Goal: Task Accomplishment & Management: Use online tool/utility

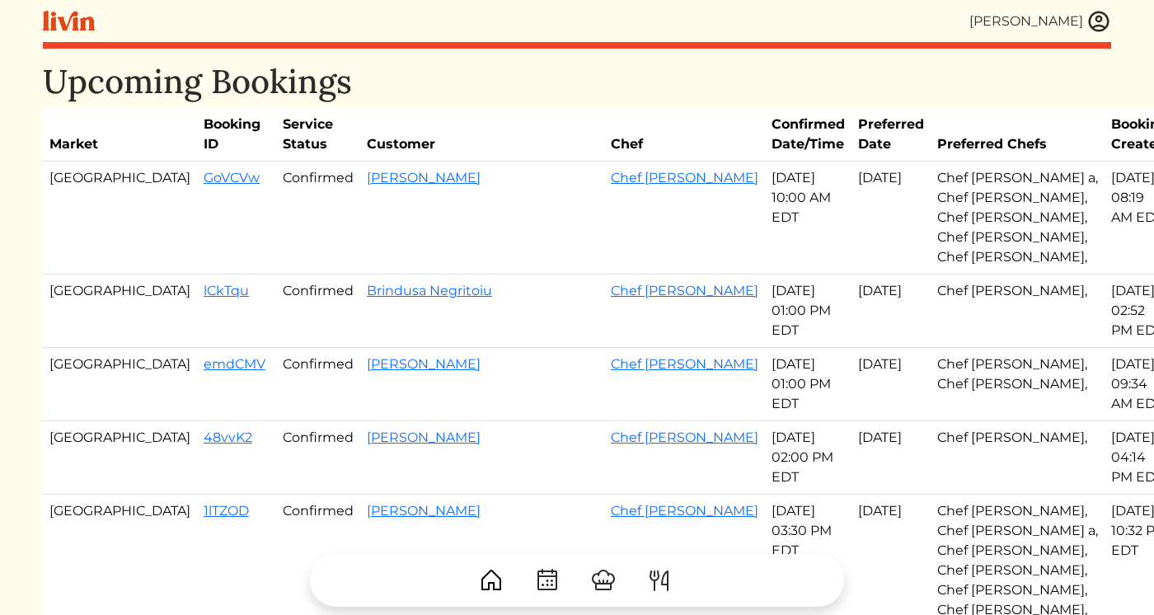
scroll to position [181, 0]
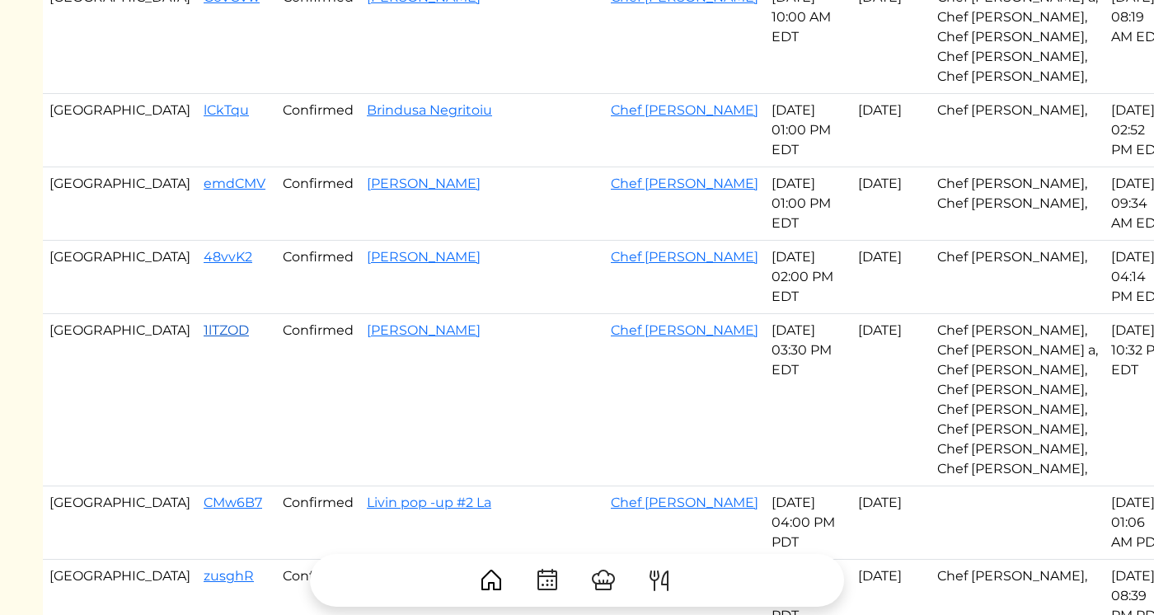
click at [204, 331] on link "1lTZOD" at bounding box center [226, 330] width 45 height 16
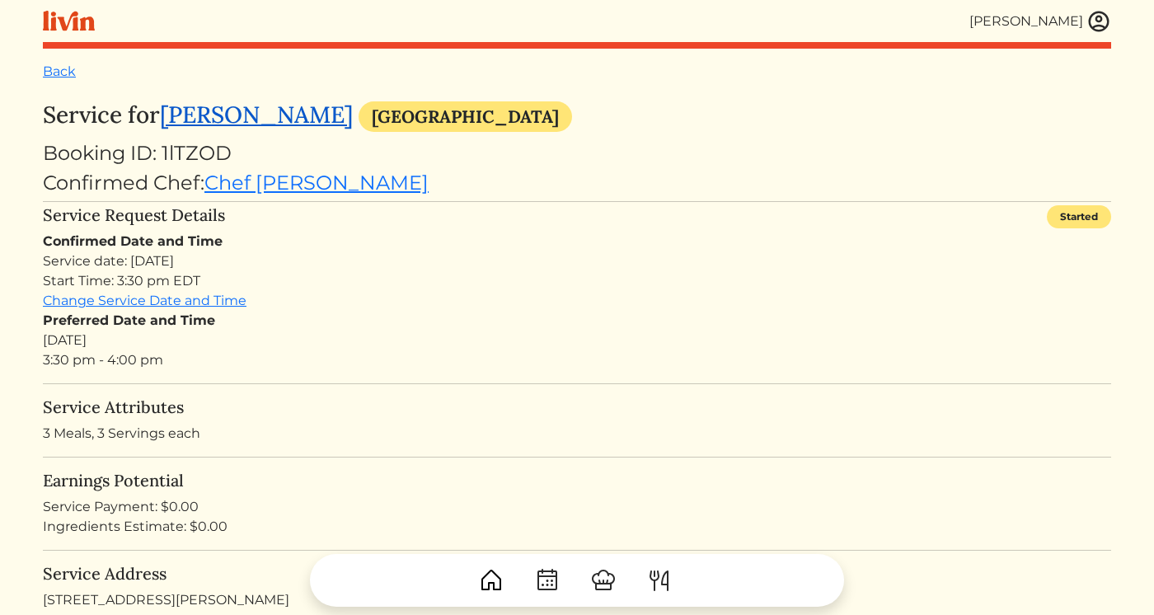
click at [282, 118] on link "Jenaye Peterson" at bounding box center [256, 115] width 193 height 30
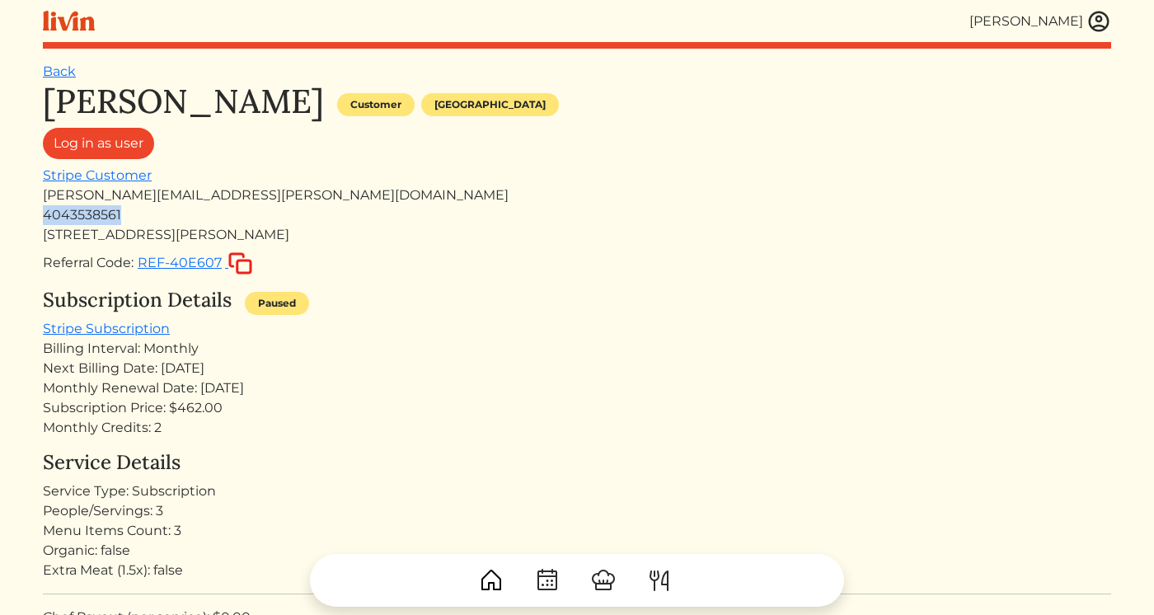
drag, startPoint x: 120, startPoint y: 220, endPoint x: 41, endPoint y: 219, distance: 78.3
copy div "4043538561"
click at [1096, 19] on img at bounding box center [1099, 21] width 25 height 25
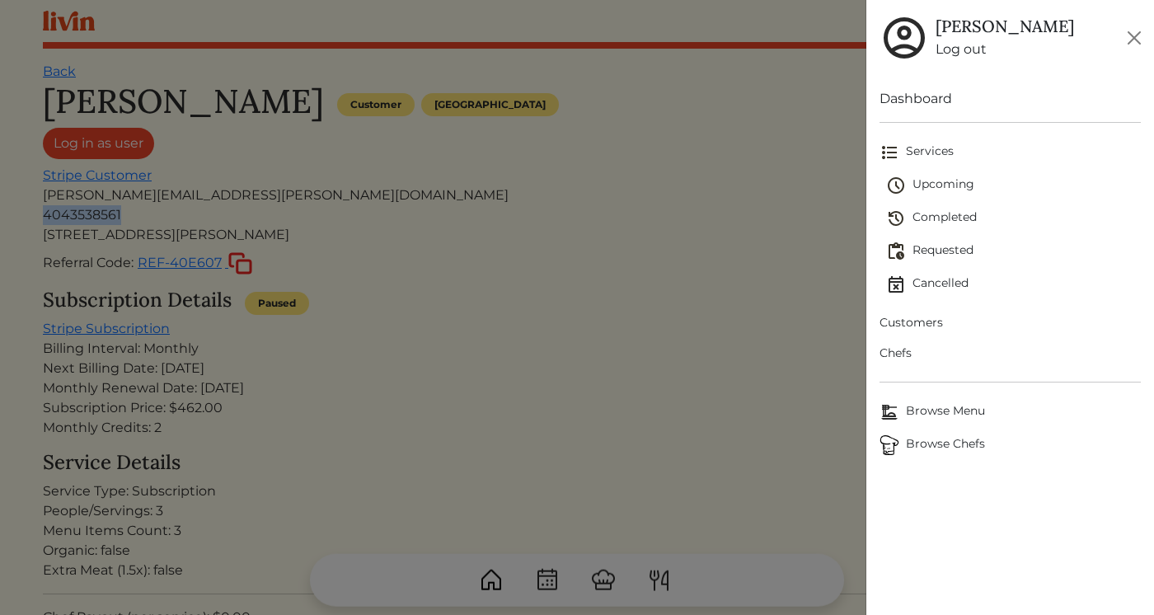
click at [905, 317] on span "Customers" at bounding box center [1010, 322] width 261 height 17
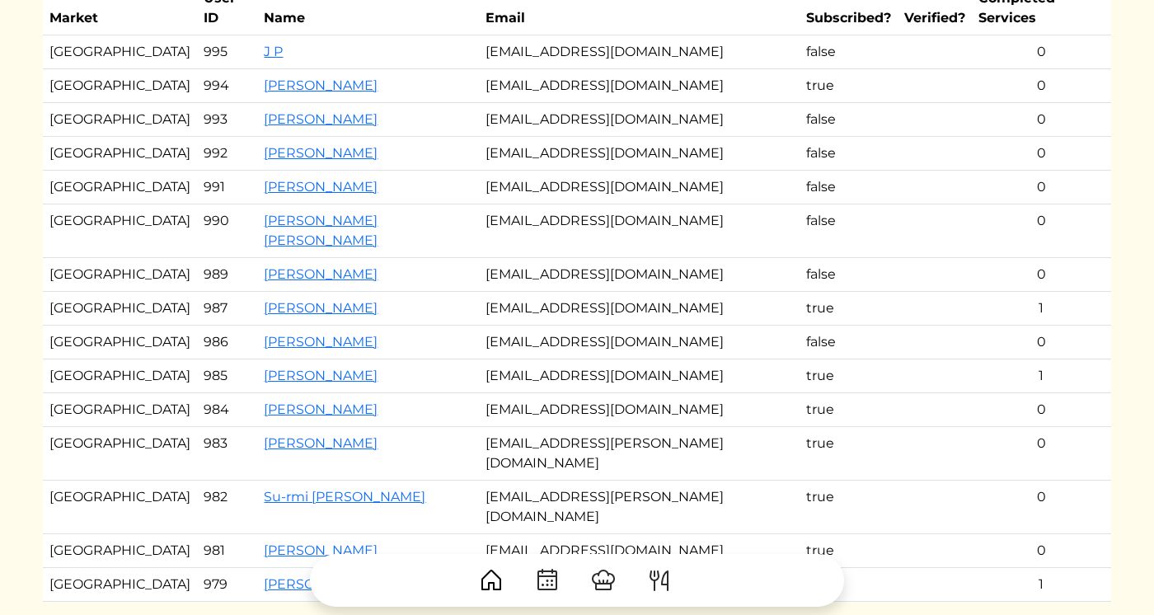
scroll to position [175, 0]
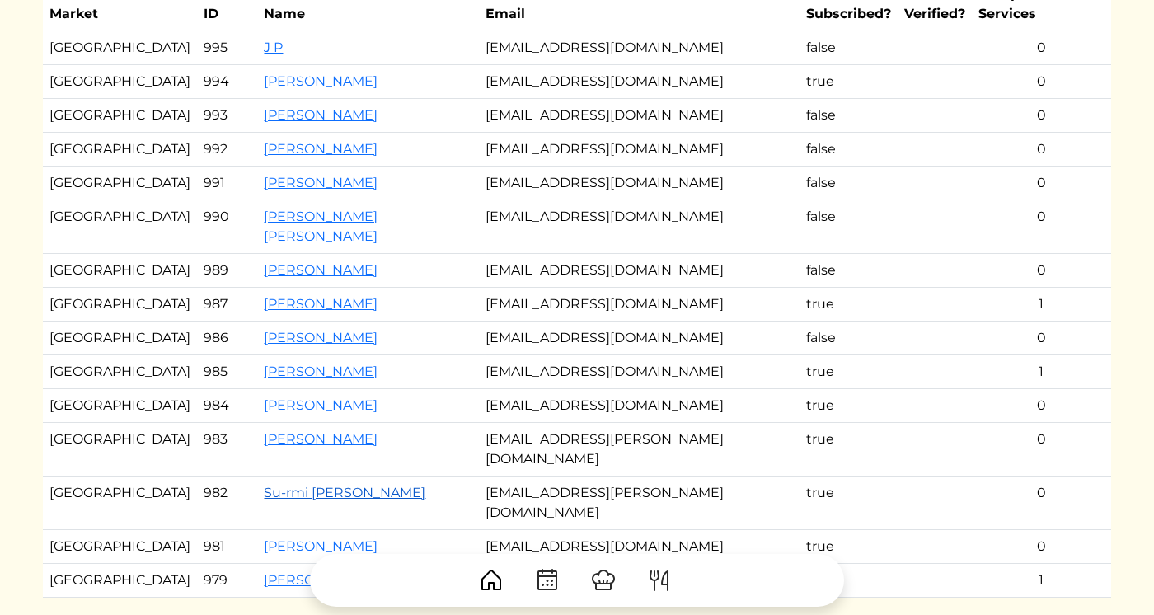
click at [264, 485] on link "Su-rmi [PERSON_NAME]" at bounding box center [345, 493] width 162 height 16
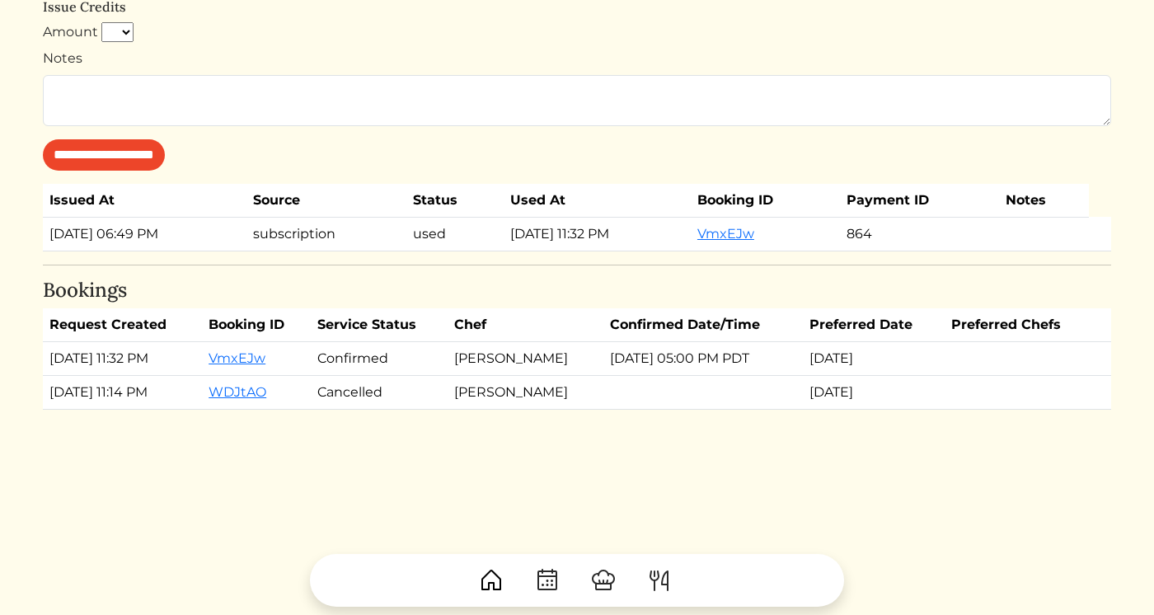
scroll to position [1002, 0]
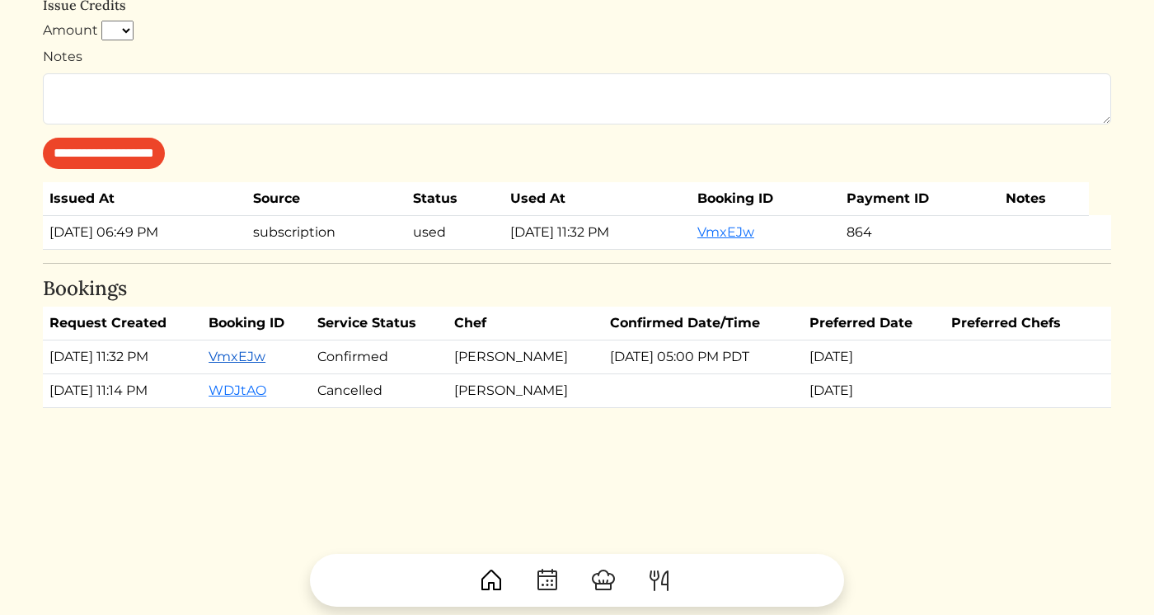
click at [252, 356] on link "VmxEJw" at bounding box center [237, 357] width 57 height 16
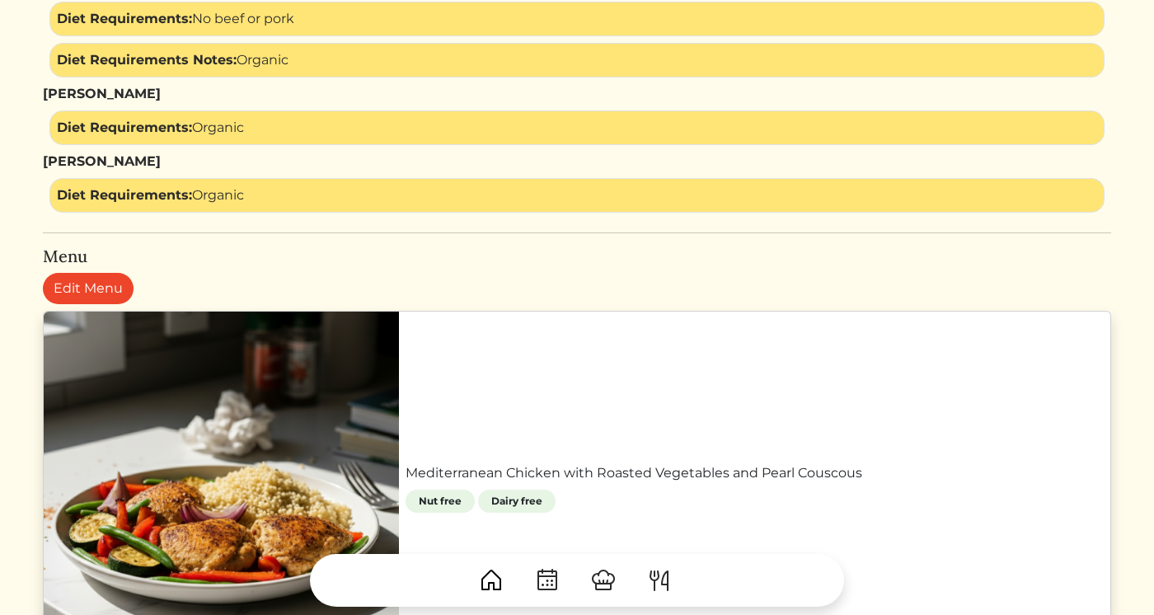
scroll to position [1003, 0]
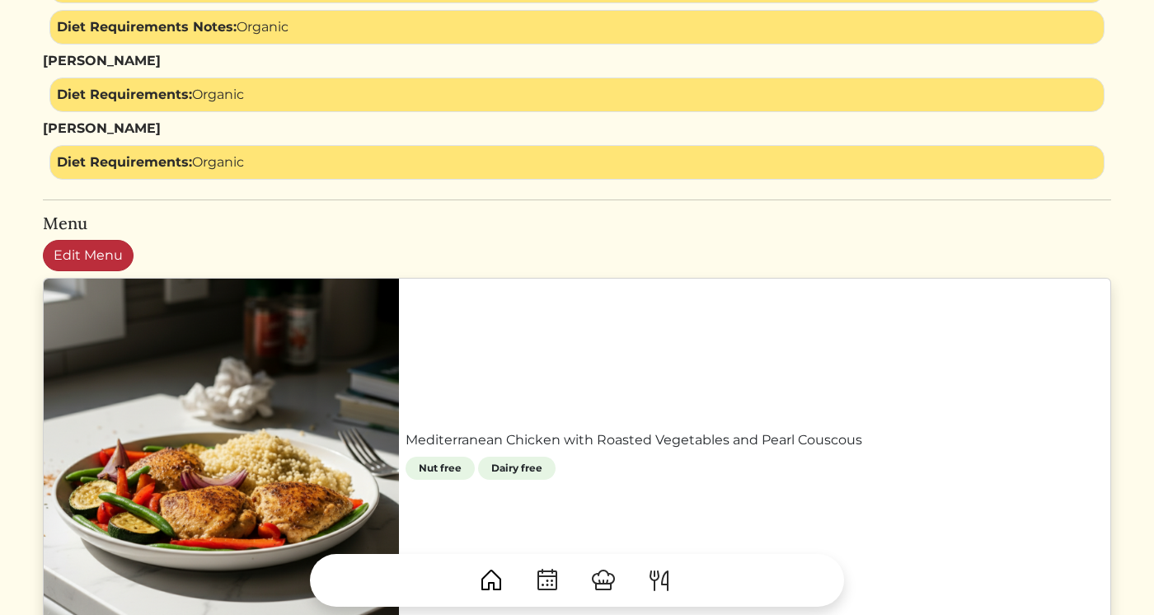
click at [117, 252] on link "Edit Menu" at bounding box center [88, 255] width 91 height 31
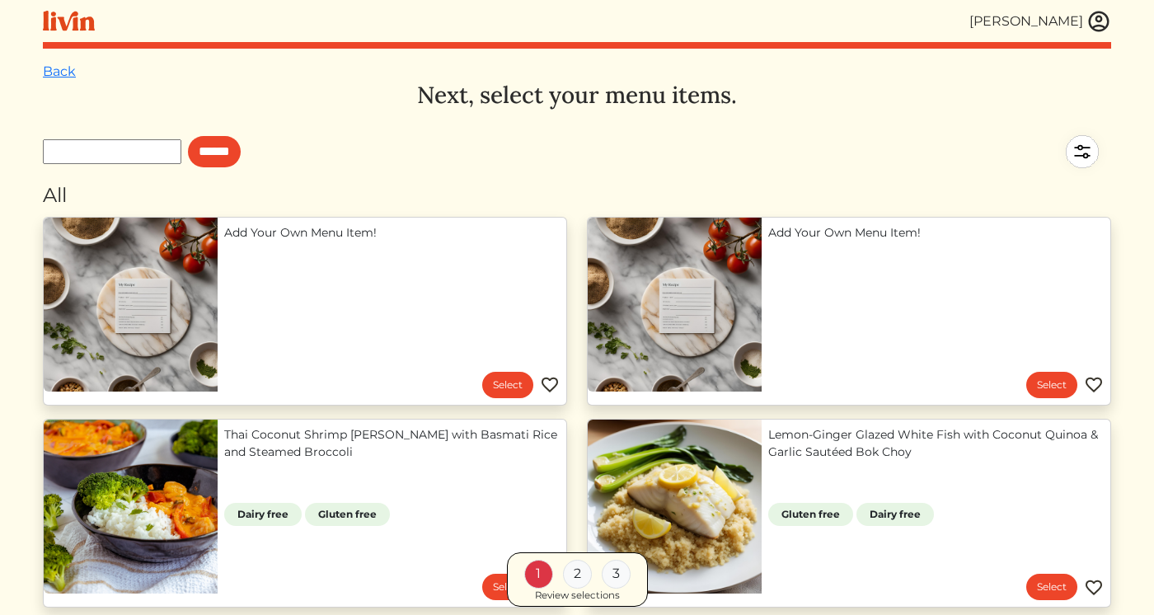
click at [281, 108] on h3 "Next, select your menu items." at bounding box center [577, 96] width 1068 height 28
click at [553, 598] on div "Review selections" at bounding box center [577, 595] width 85 height 15
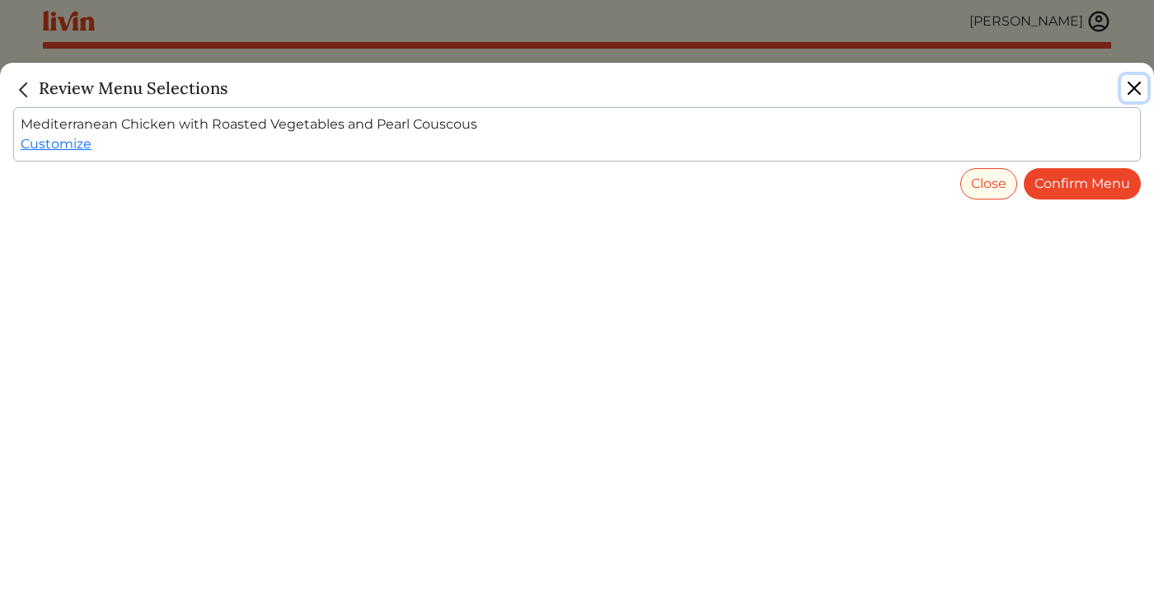
click at [1132, 81] on button "Close" at bounding box center [1134, 88] width 26 height 26
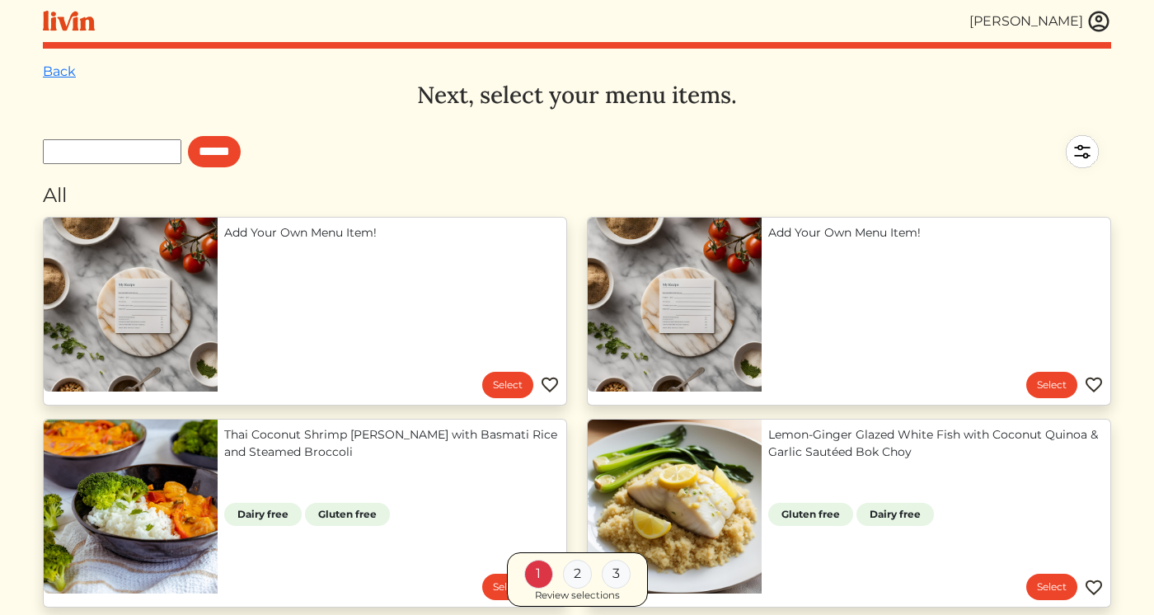
click at [556, 599] on div "Review selections" at bounding box center [577, 595] width 85 height 15
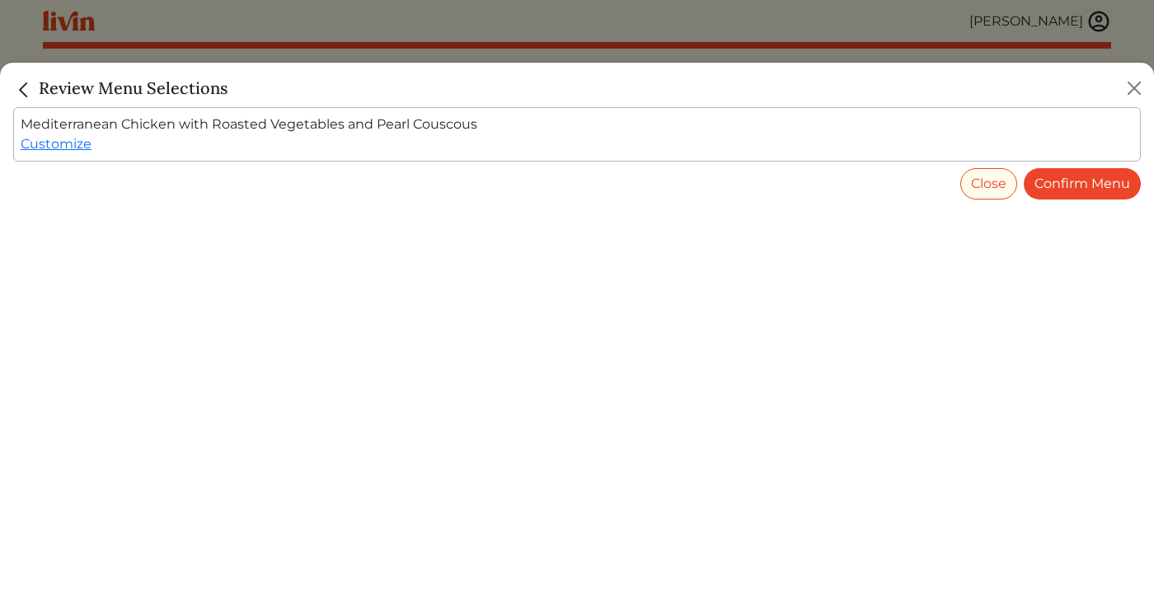
click at [342, 126] on div "Mediterranean Chicken with Roasted Vegetables and Pearl Couscous Customize" at bounding box center [577, 134] width 1128 height 54
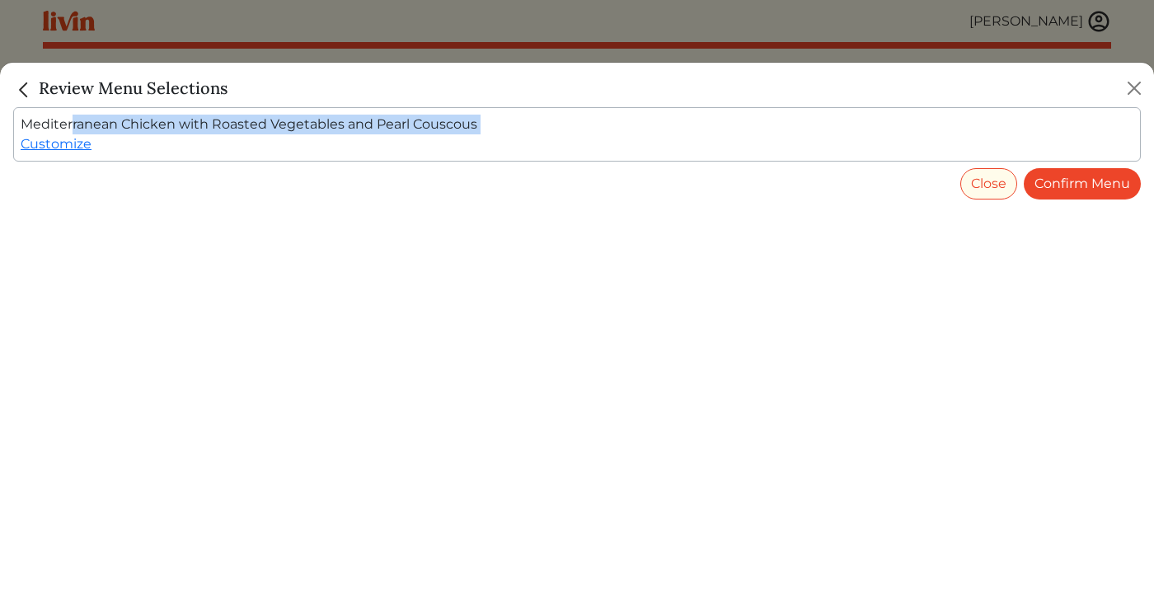
click at [342, 126] on div "Mediterranean Chicken with Roasted Vegetables and Pearl Couscous Customize" at bounding box center [577, 134] width 1128 height 54
copy div "Mediterranean Chicken with Roasted Vegetables and Pearl Couscous"
